Goal: Task Accomplishment & Management: Manage account settings

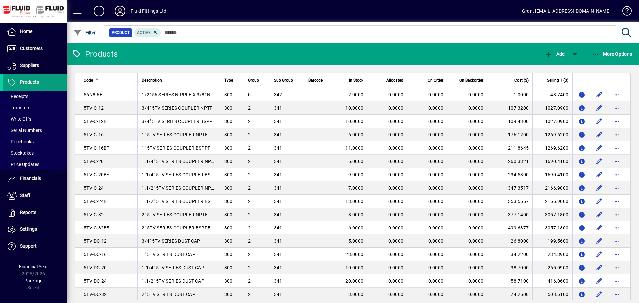
click at [122, 14] on icon at bounding box center [120, 11] width 13 height 11
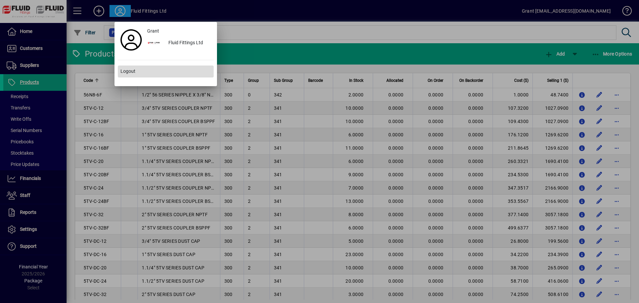
click at [126, 73] on span "Logout" at bounding box center [128, 71] width 15 height 7
